Goal: Obtain resource: Obtain resource

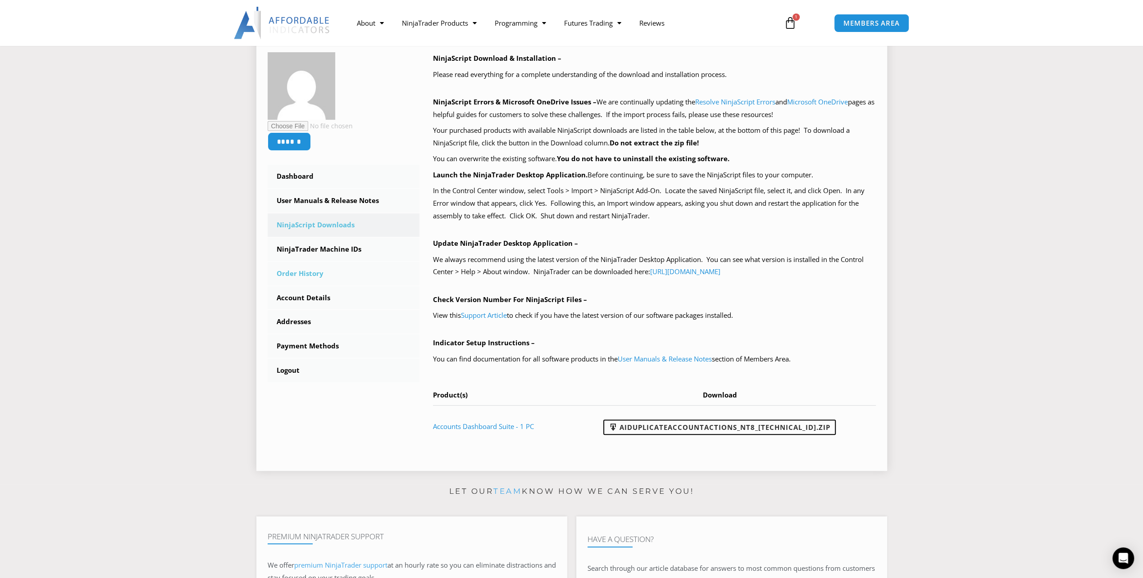
scroll to position [135, 0]
click at [317, 202] on link "User Manuals & Release Notes" at bounding box center [344, 200] width 152 height 23
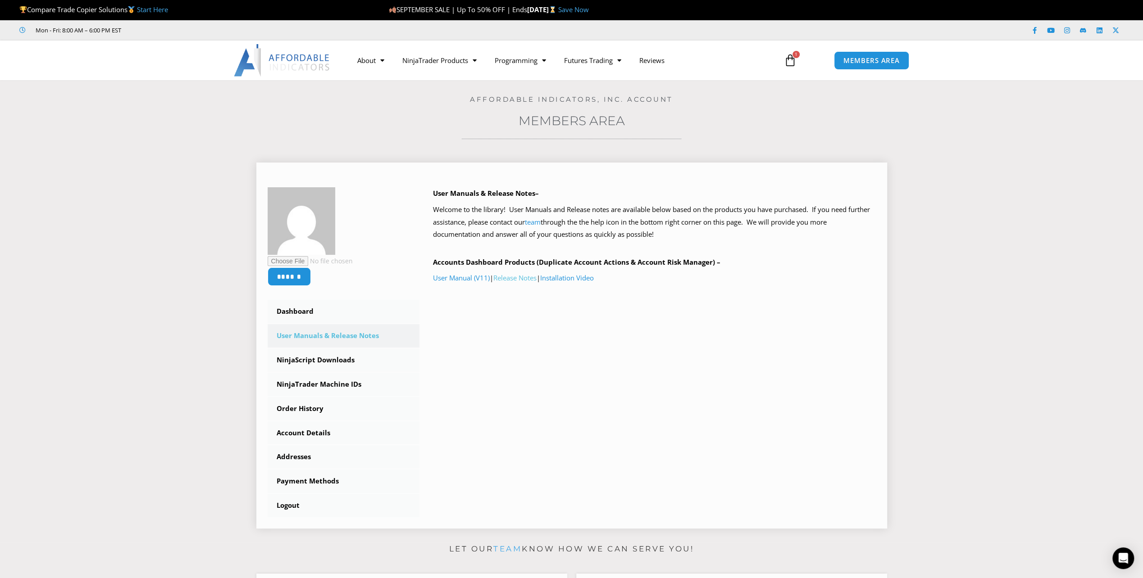
click at [517, 282] on link "Release Notes" at bounding box center [514, 277] width 43 height 9
click at [465, 281] on link "User Manual (V11)" at bounding box center [461, 277] width 57 height 9
